Goal: Task Accomplishment & Management: Manage account settings

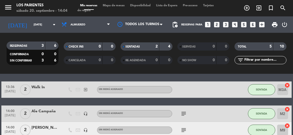
scroll to position [17, 0]
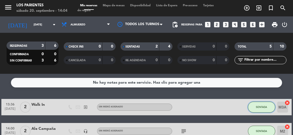
click at [264, 111] on button "SENTADA" at bounding box center [261, 107] width 27 height 11
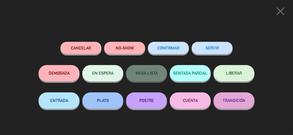
click at [279, 14] on icon "close" at bounding box center [280, 11] width 14 height 14
click at [279, 7] on icon "close" at bounding box center [280, 11] width 14 height 14
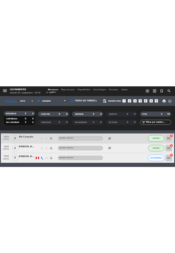
scroll to position [55, 0]
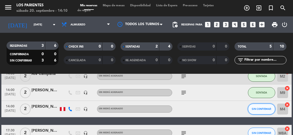
click at [264, 112] on button "SIN CONFIRMAR" at bounding box center [261, 108] width 27 height 11
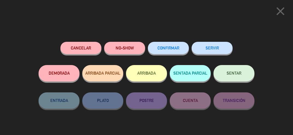
click at [279, 12] on icon "close" at bounding box center [280, 11] width 14 height 14
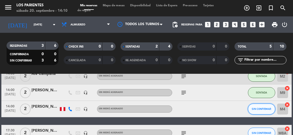
click at [266, 110] on span "SIN CONFIRMAR" at bounding box center [260, 108] width 19 height 3
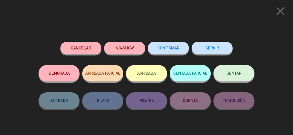
click at [239, 74] on span "SENTAR" at bounding box center [233, 73] width 15 height 5
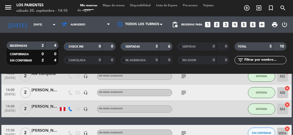
click at [191, 129] on div "subject" at bounding box center [195, 133] width 46 height 16
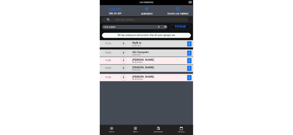
scroll to position [0, 0]
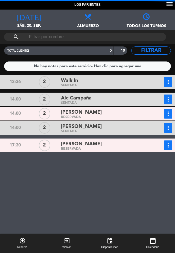
click at [92, 20] on span "Almuerzo" at bounding box center [87, 23] width 58 height 8
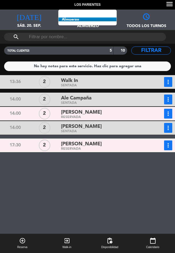
click at [80, 21] on span "Almuerzo Todos los servicios Brunch Almuerzo Cena" at bounding box center [87, 20] width 58 height 20
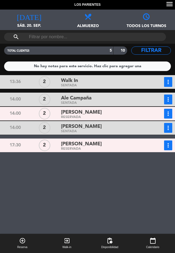
click at [87, 21] on span "Almuerzo" at bounding box center [87, 23] width 58 height 8
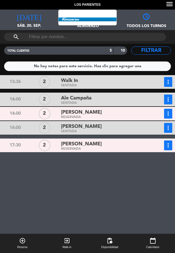
click at [73, 23] on span "Almuerzo Todos los servicios Brunch Almuerzo Cena" at bounding box center [87, 20] width 58 height 20
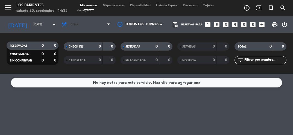
click at [98, 26] on span "Cena" at bounding box center [86, 25] width 54 height 12
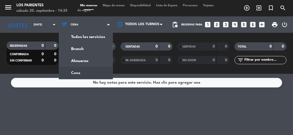
click at [83, 77] on ng-component "menu Los Parientes [DATE] 20. septiembre - 14:35 Mis reservas Mapa de mesas Dis…" at bounding box center [146, 67] width 293 height 135
